Goal: Task Accomplishment & Management: Use online tool/utility

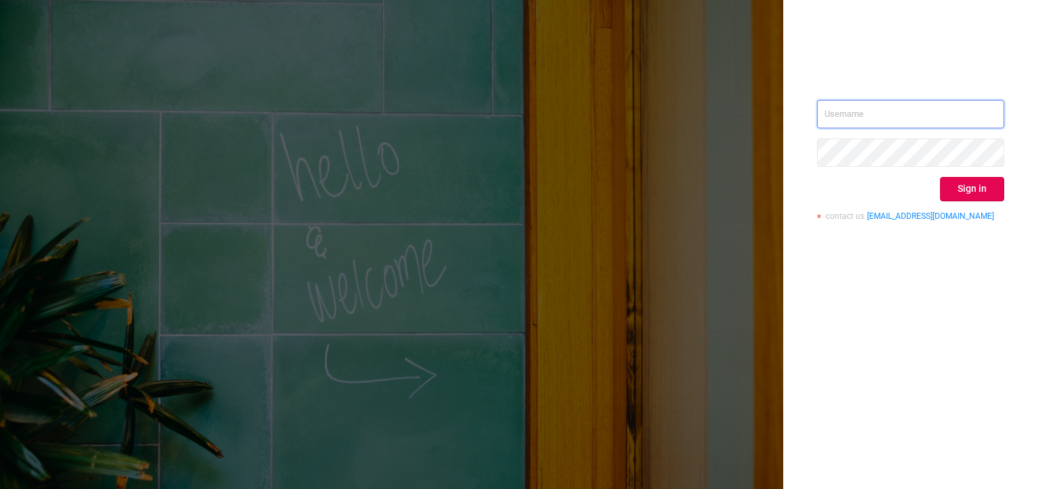
type input "[PERSON_NAME][EMAIL_ADDRESS][DOMAIN_NAME]"
click at [979, 197] on button "Sign in" at bounding box center [972, 189] width 64 height 24
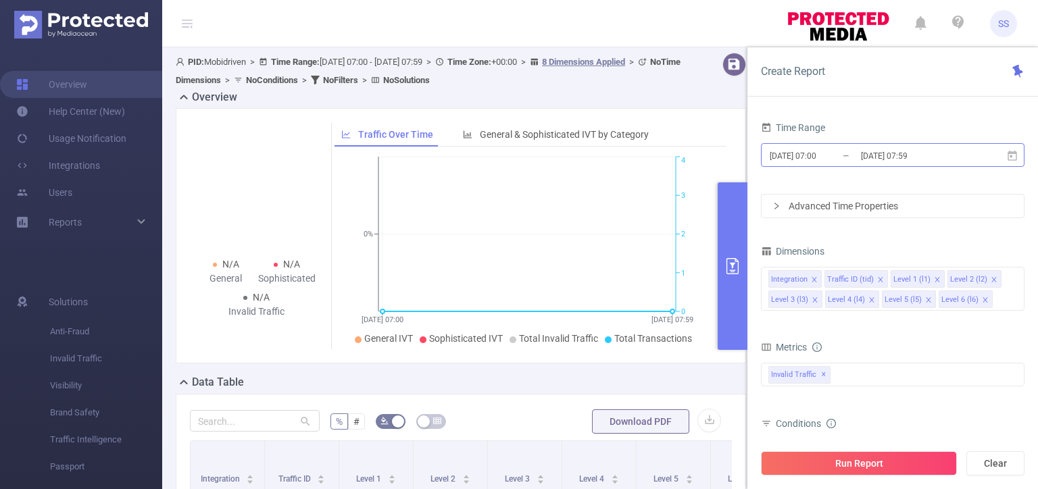
click at [845, 154] on input "[DATE] 07:00" at bounding box center [822, 156] width 109 height 18
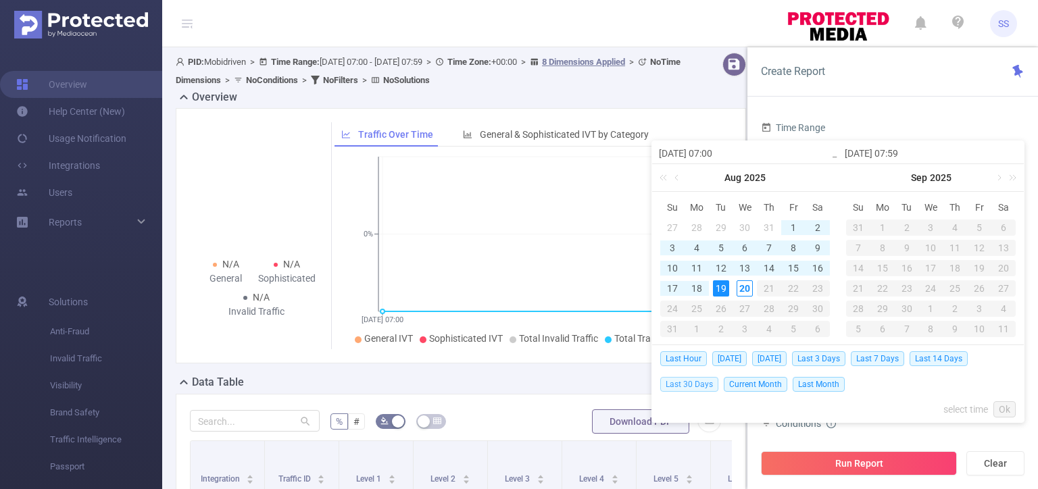
click at [699, 388] on span "Last 30 Days" at bounding box center [689, 384] width 58 height 15
type input "[DATE] 00:00"
type input "[DATE] 23:59"
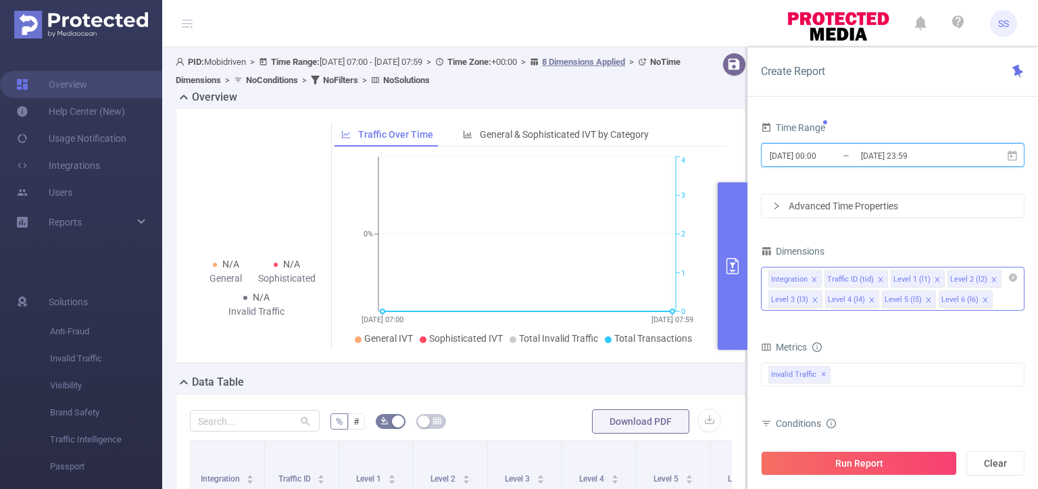
click at [811, 278] on icon "icon: close" at bounding box center [814, 279] width 7 height 7
click at [878, 277] on icon "icon: close" at bounding box center [880, 279] width 5 height 5
click at [935, 277] on icon "icon: close" at bounding box center [937, 279] width 5 height 5
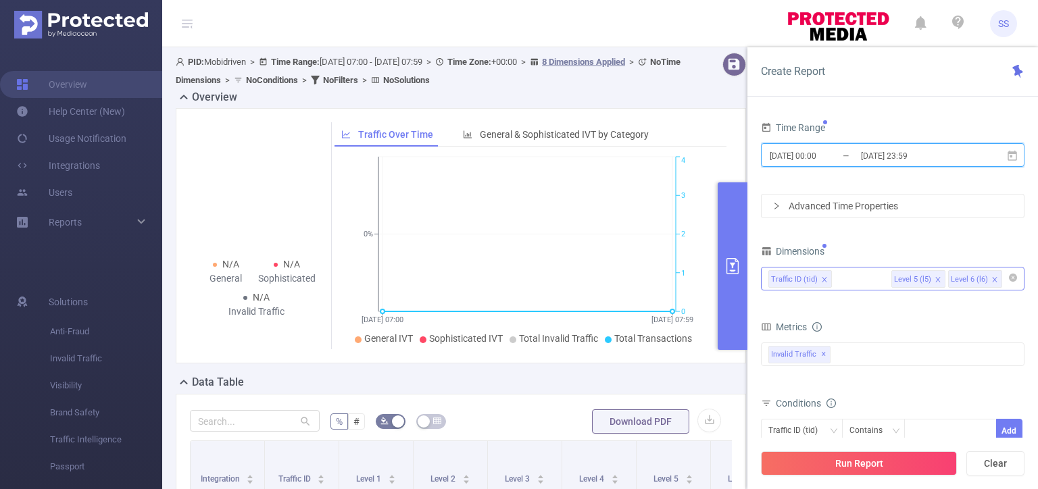
click at [935, 277] on icon "icon: close" at bounding box center [937, 279] width 5 height 5
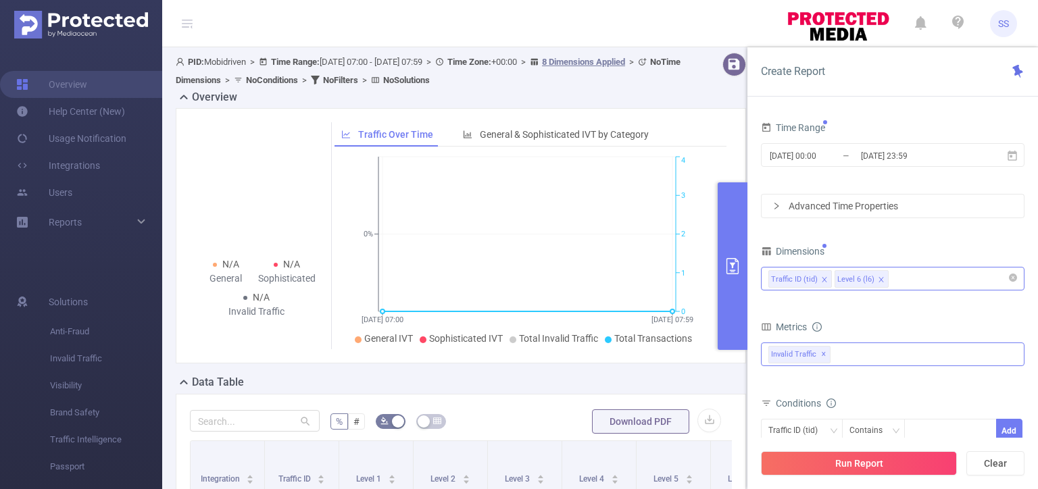
click at [824, 355] on span "Invalid Traffic ✕" at bounding box center [799, 355] width 62 height 18
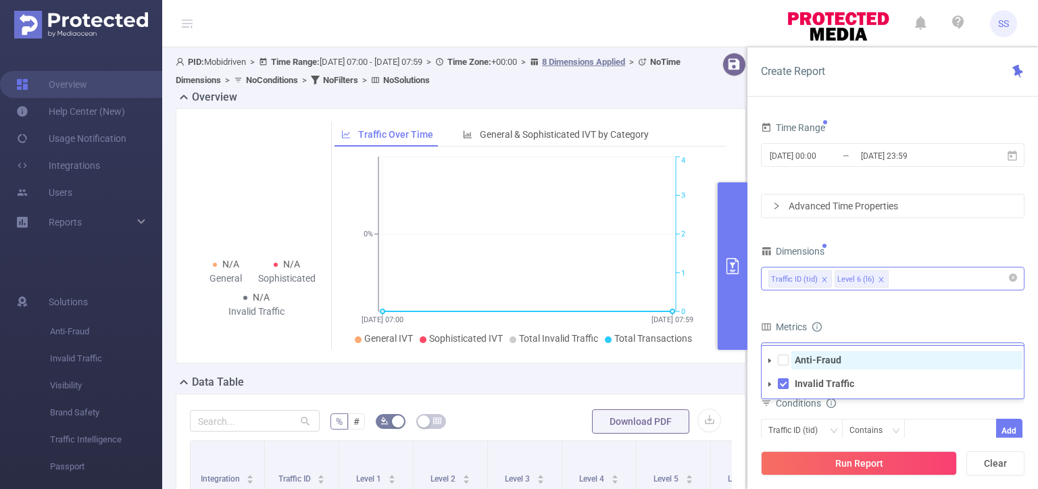
click at [841, 359] on span "Anti-Fraud" at bounding box center [906, 360] width 231 height 18
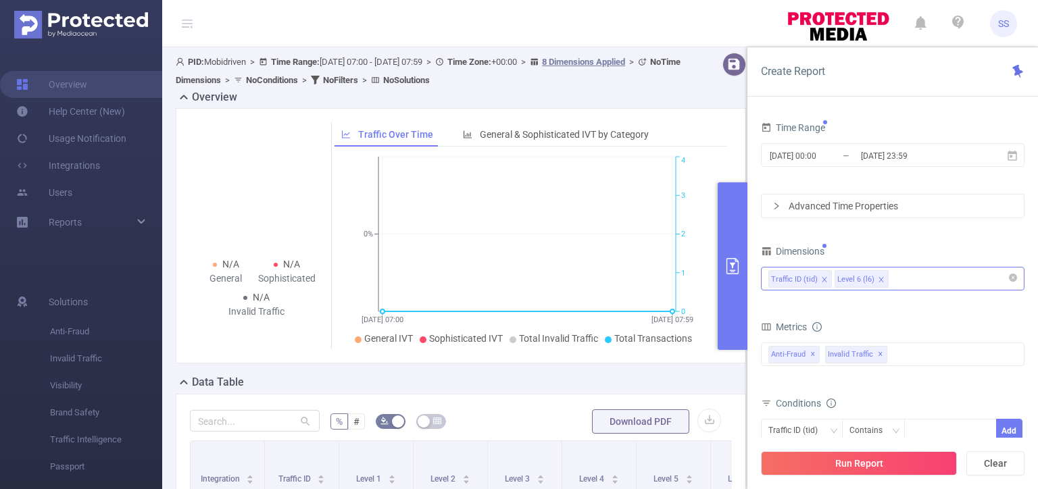
click at [875, 323] on div "Metrics" at bounding box center [893, 329] width 264 height 22
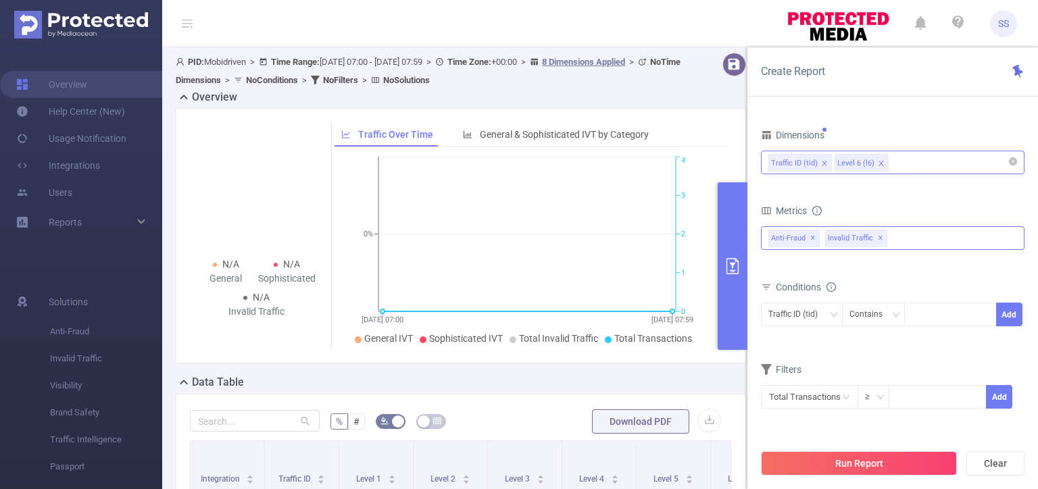
click at [880, 238] on span "Invalid Traffic ✕" at bounding box center [856, 239] width 62 height 18
click at [772, 268] on icon "icon: caret-down" at bounding box center [769, 268] width 7 height 7
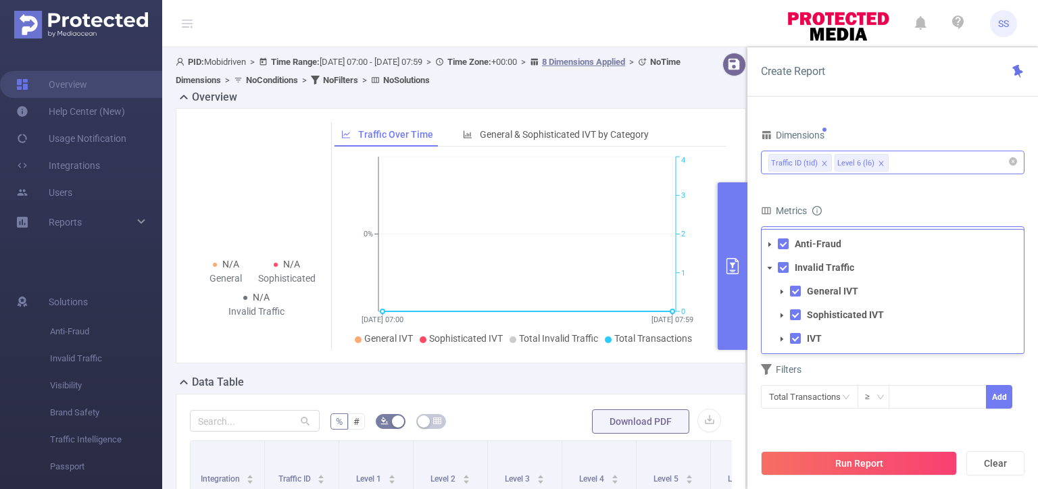
click at [772, 268] on icon "icon: caret-down" at bounding box center [769, 268] width 7 height 7
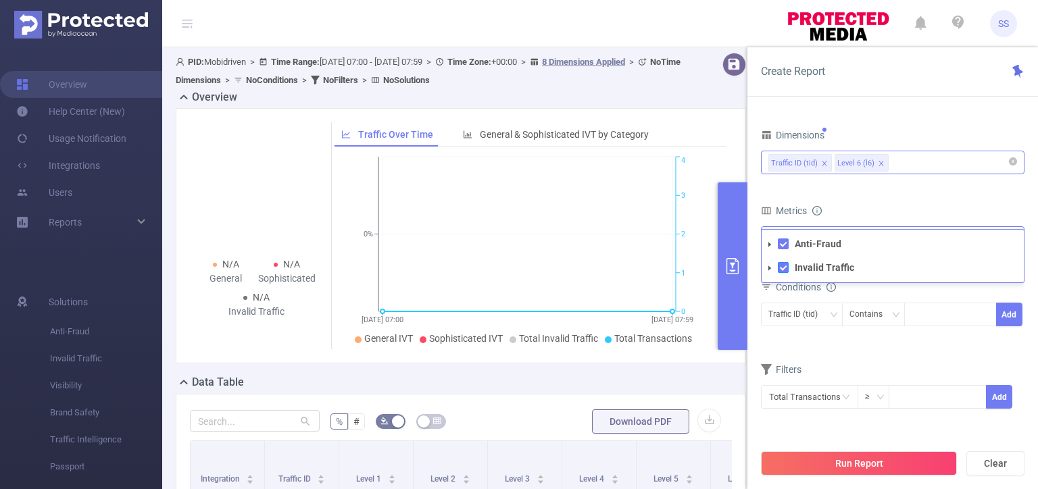
click at [780, 267] on span at bounding box center [783, 267] width 11 height 11
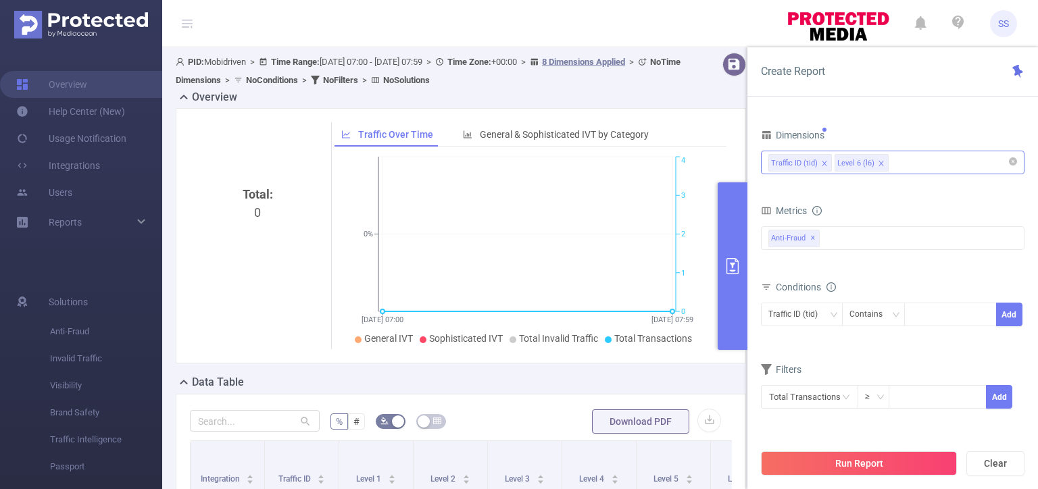
click at [857, 201] on div "Metrics" at bounding box center [893, 212] width 264 height 22
click at [928, 319] on div at bounding box center [951, 314] width 78 height 22
type input "mobi"
click at [1016, 316] on button "Add" at bounding box center [1009, 315] width 26 height 24
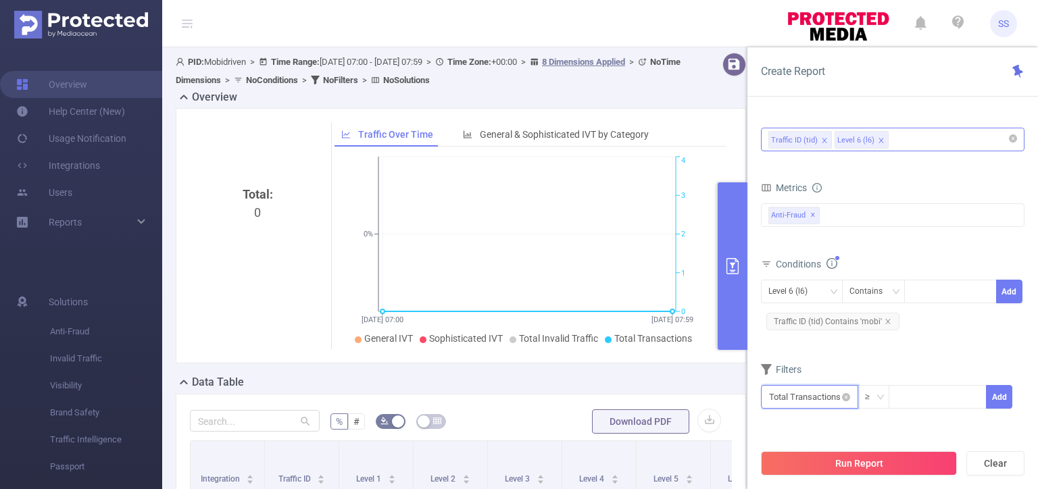
click at [812, 405] on input "text" at bounding box center [809, 397] width 97 height 24
click at [814, 297] on li "Anti-Fraud" at bounding box center [809, 295] width 97 height 22
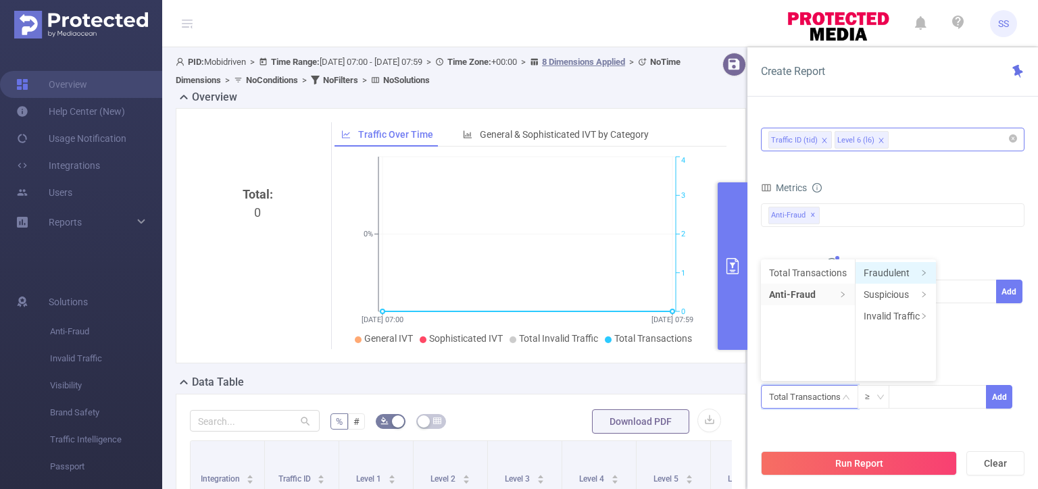
click at [891, 268] on li "Fraudulent" at bounding box center [895, 273] width 80 height 22
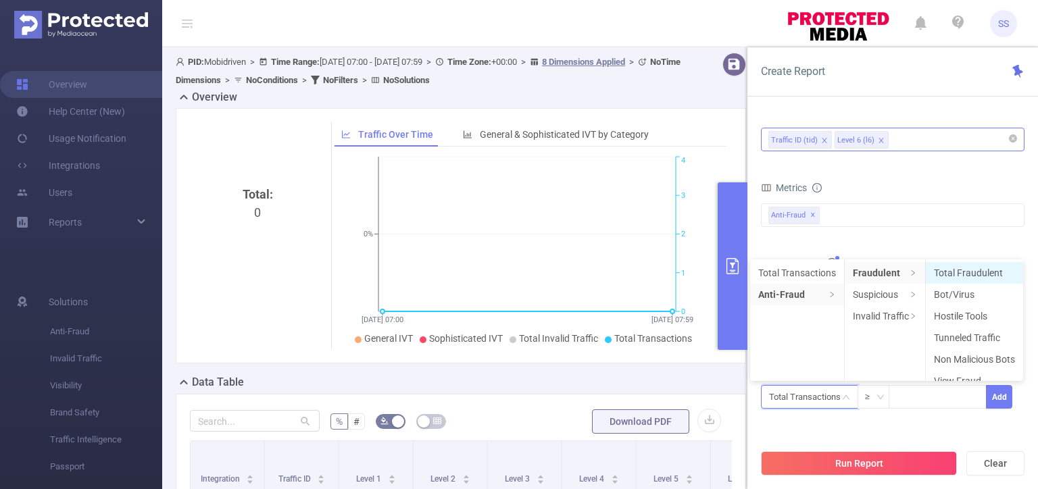
click at [985, 268] on li "Total Fraudulent" at bounding box center [974, 273] width 97 height 22
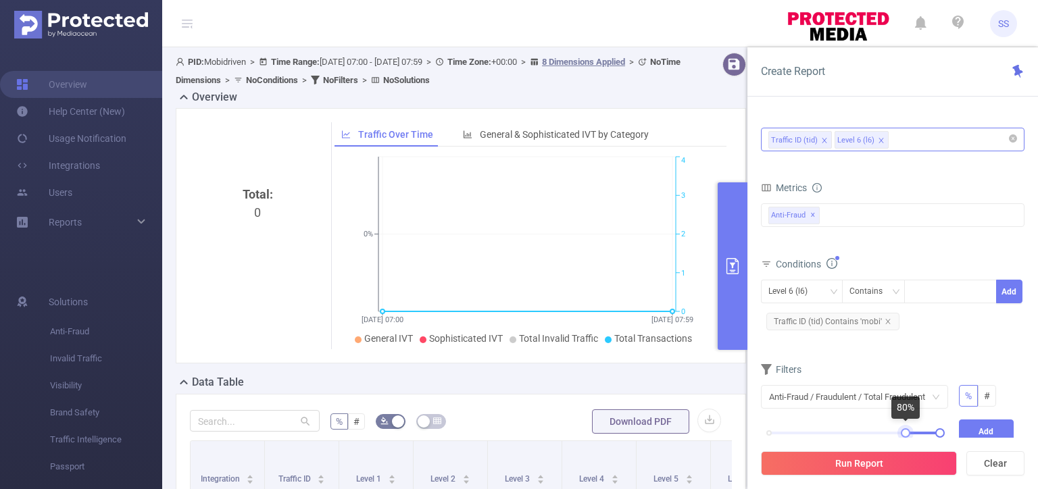
drag, startPoint x: 767, startPoint y: 431, endPoint x: 903, endPoint y: 432, distance: 136.5
click at [903, 432] on div at bounding box center [905, 432] width 9 height 9
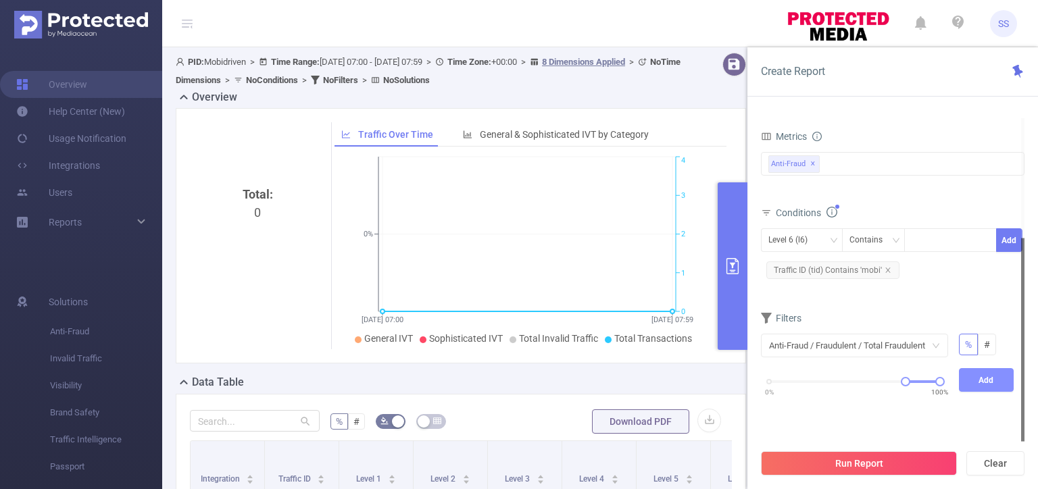
click at [992, 379] on button "Add" at bounding box center [986, 380] width 55 height 24
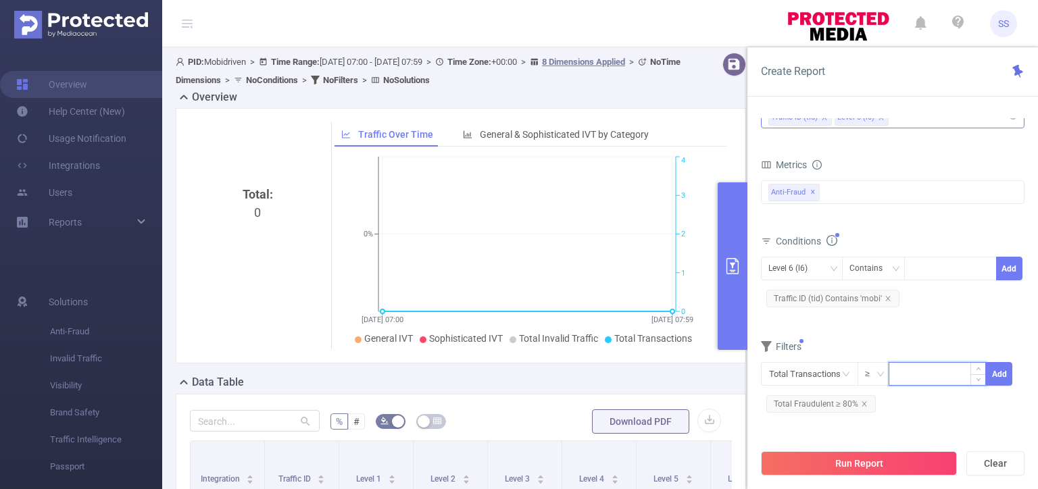
click at [929, 372] on input at bounding box center [937, 373] width 96 height 20
type input "50"
click at [1006, 374] on button "Add" at bounding box center [999, 374] width 26 height 24
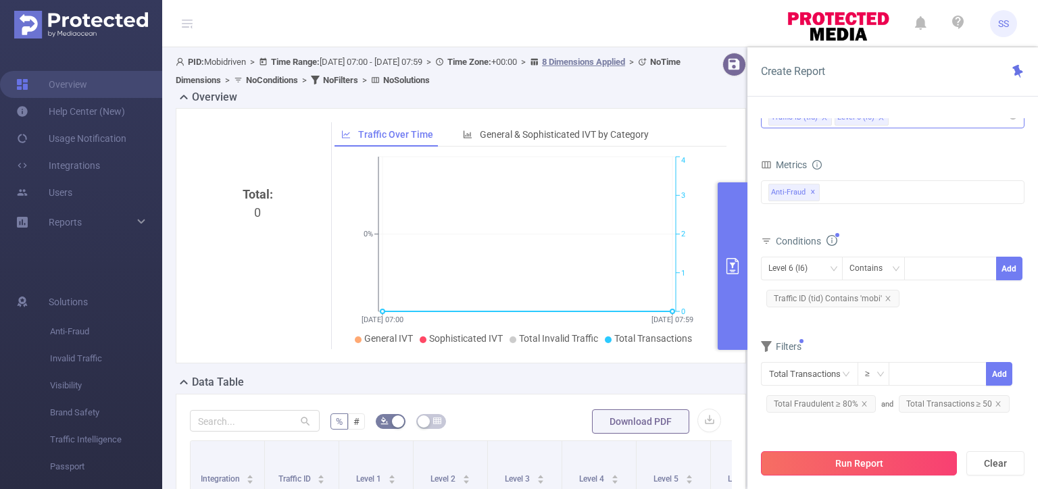
click at [872, 465] on button "Run Report" at bounding box center [859, 463] width 196 height 24
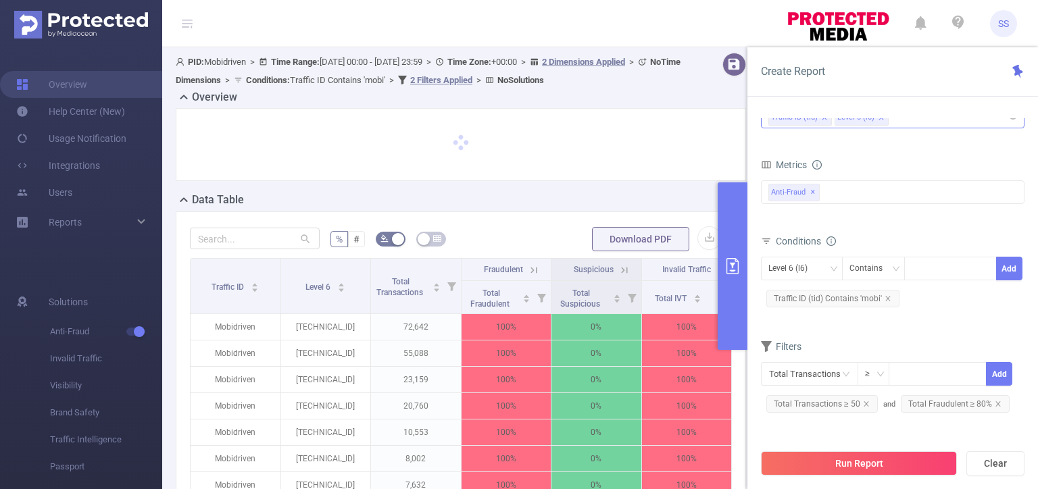
click at [730, 264] on icon "primary" at bounding box center [732, 266] width 12 height 16
click at [739, 151] on div at bounding box center [460, 144] width 581 height 73
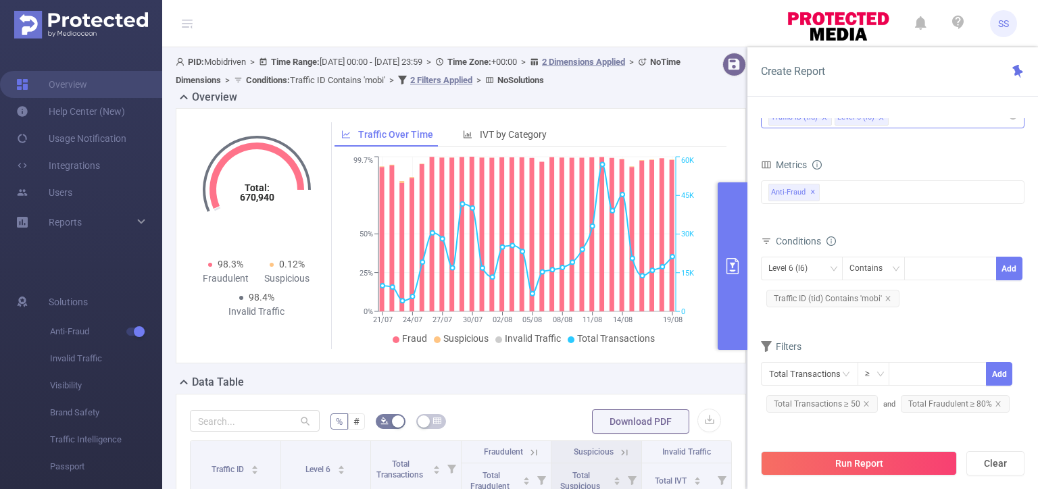
click at [741, 235] on button "primary" at bounding box center [733, 266] width 30 height 168
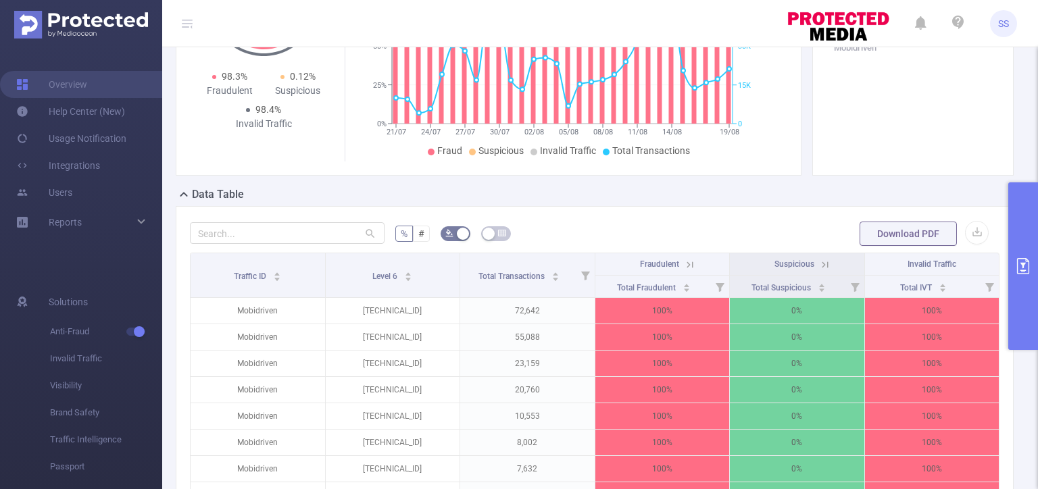
scroll to position [203, 0]
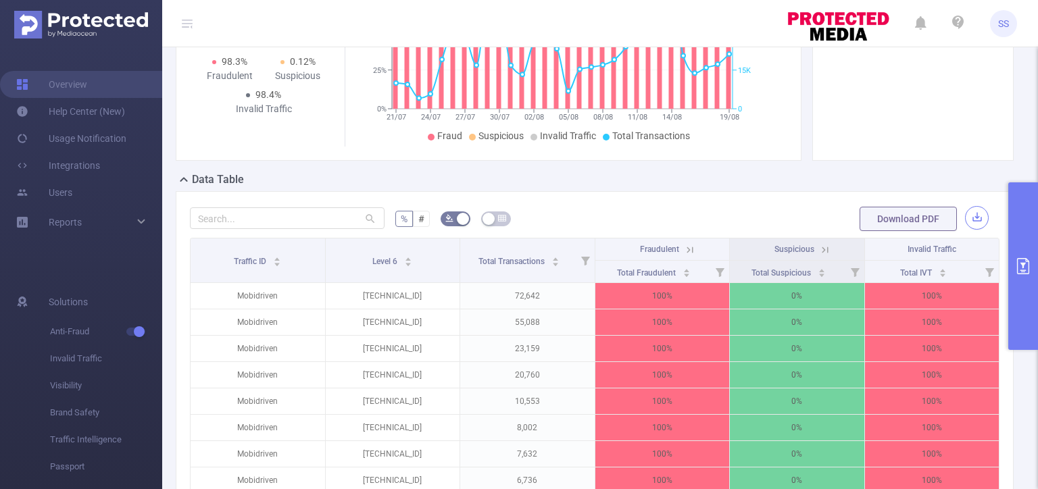
click at [965, 215] on button "button" at bounding box center [977, 218] width 24 height 24
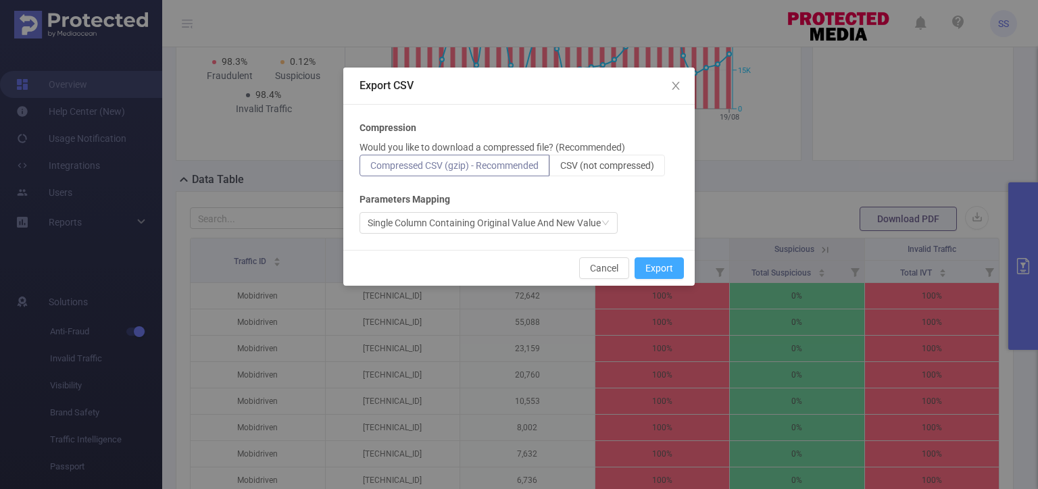
click at [664, 264] on button "Export" at bounding box center [658, 268] width 49 height 22
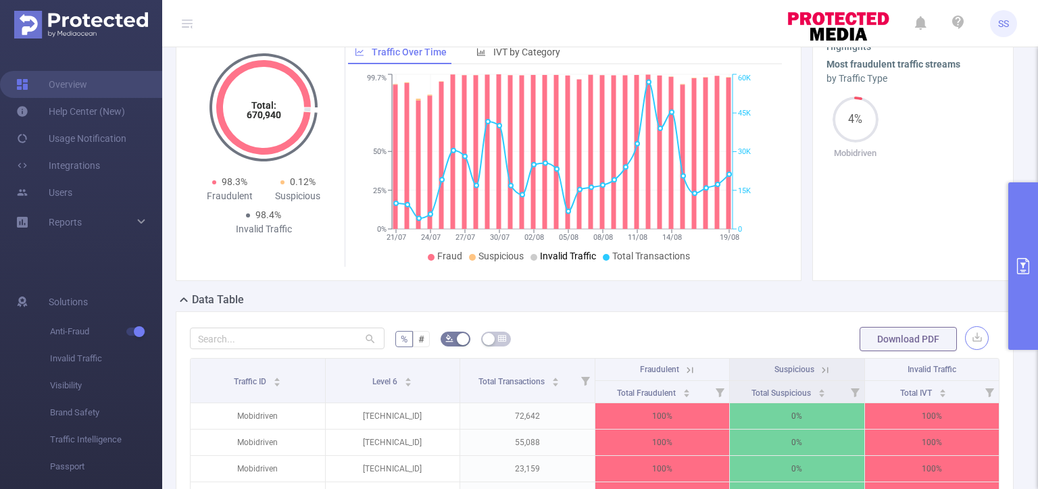
scroll to position [0, 0]
